Goal: Communication & Community: Share content

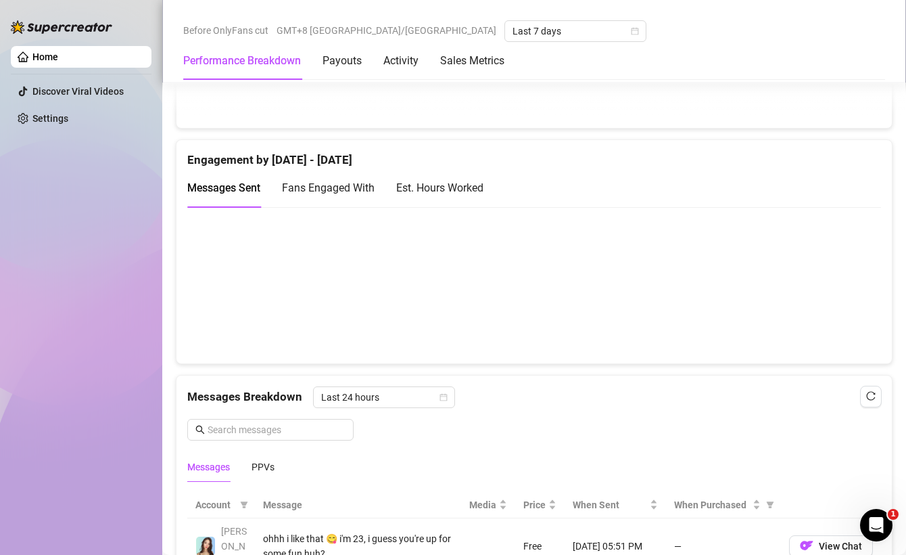
scroll to position [986, 0]
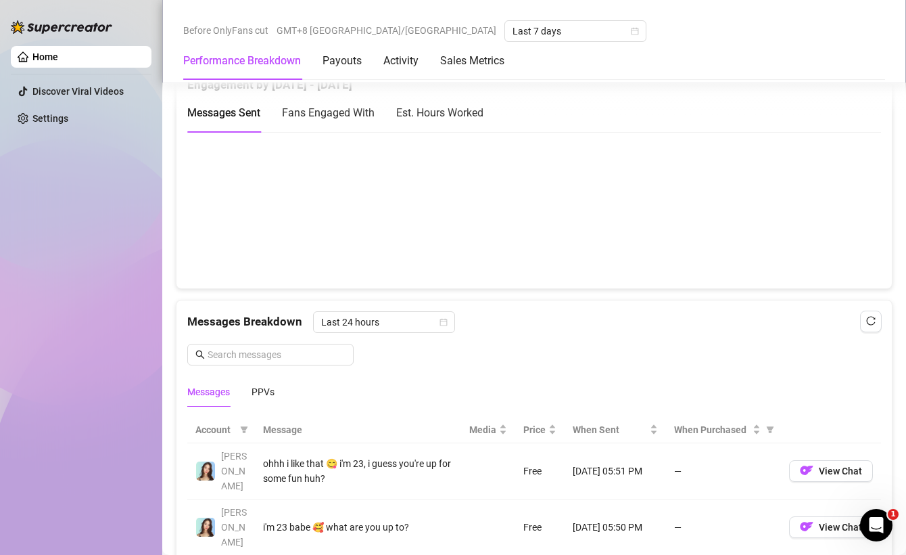
click at [260, 376] on div "PPVs" at bounding box center [263, 391] width 23 height 31
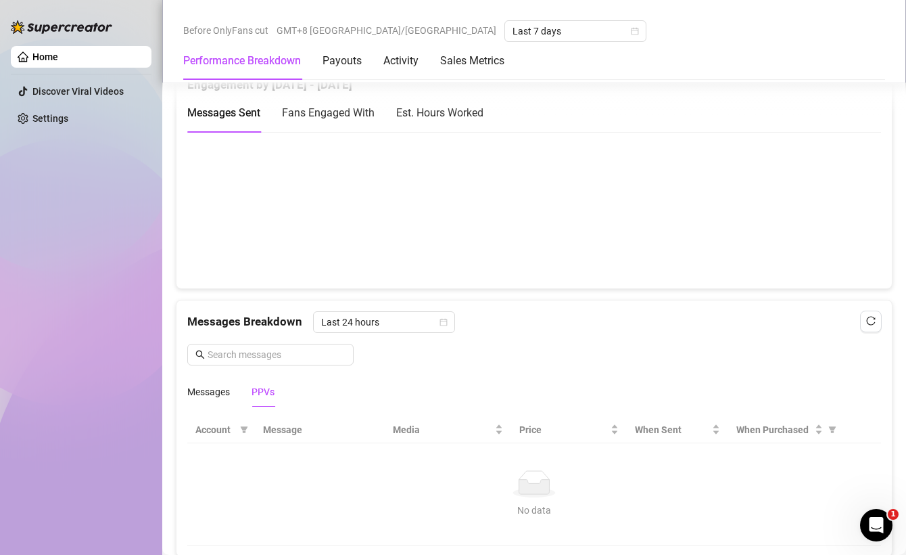
click at [386, 383] on div "Messages PPVs" at bounding box center [534, 391] width 694 height 31
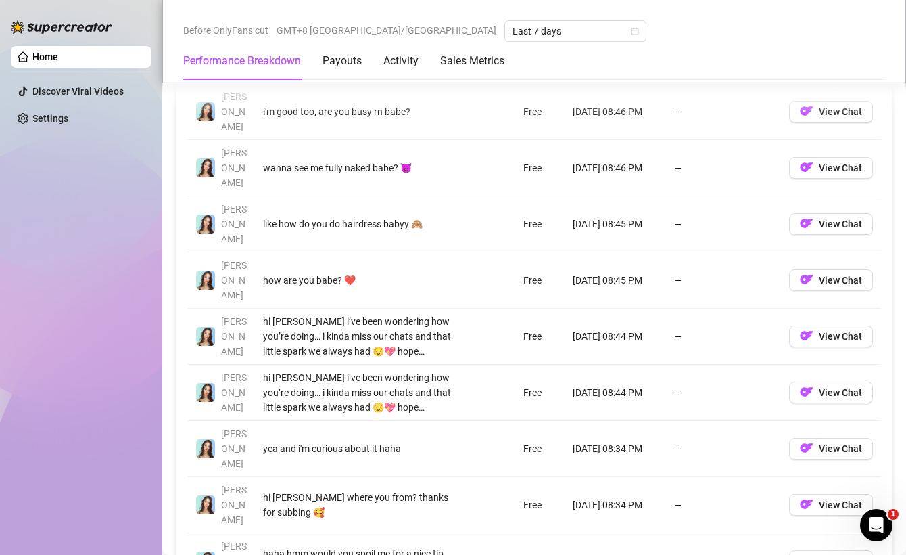
scroll to position [1207, 0]
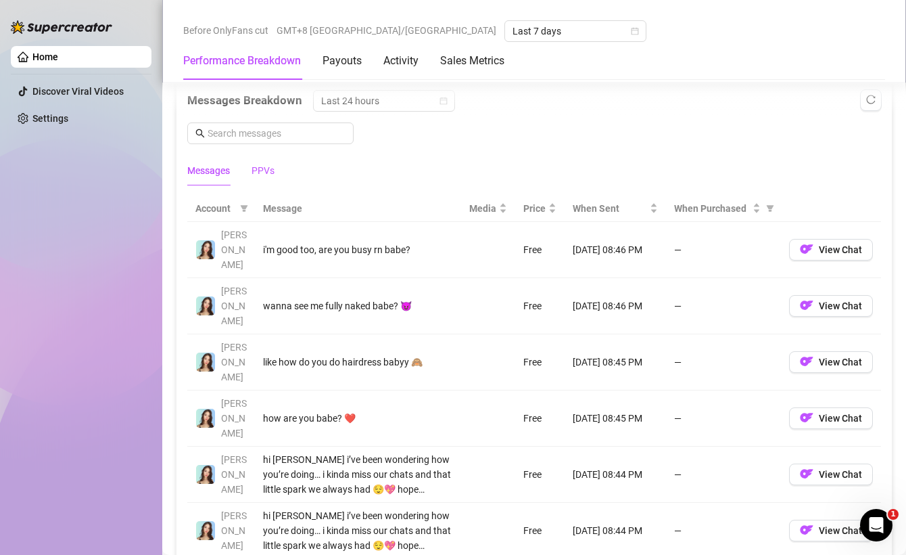
click at [261, 170] on div "PPVs" at bounding box center [263, 170] width 23 height 15
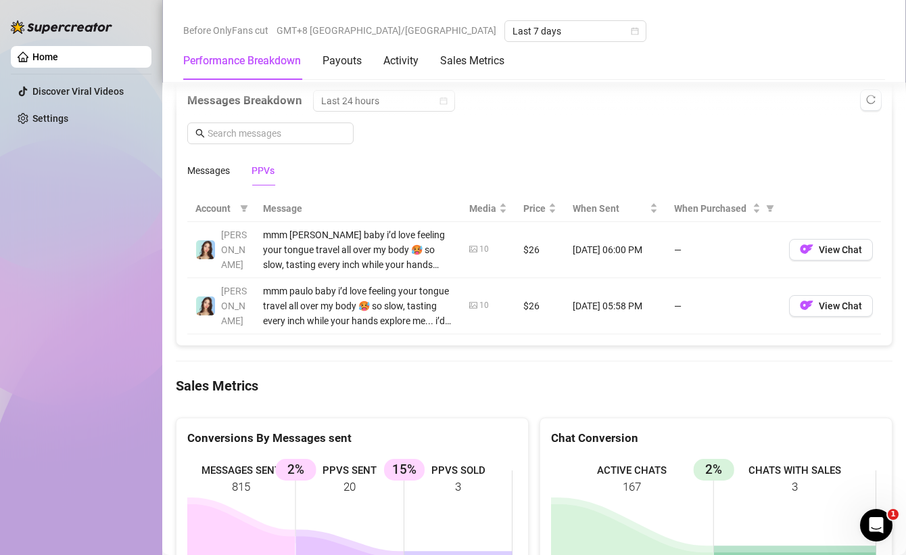
click at [345, 172] on div "Messages PPVs" at bounding box center [534, 170] width 694 height 31
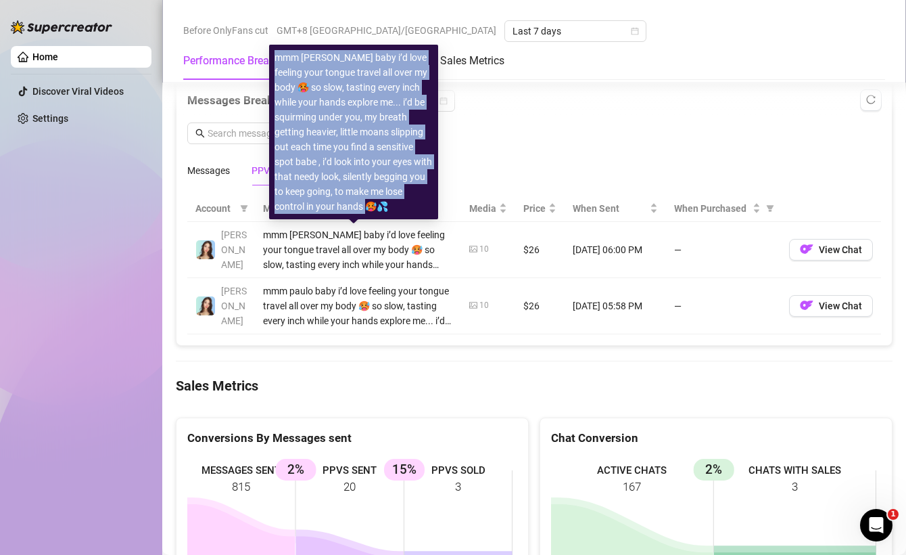
drag, startPoint x: 275, startPoint y: 61, endPoint x: 353, endPoint y: 206, distance: 164.3
click at [353, 206] on div "mmm [PERSON_NAME] baby i’d love feeling your tongue travel all over my body 🥵 s…" at bounding box center [354, 132] width 158 height 164
copy div "mmm [PERSON_NAME] baby i’d love feeling your tongue travel all over my body 🥵 s…"
